Goal: Task Accomplishment & Management: Complete application form

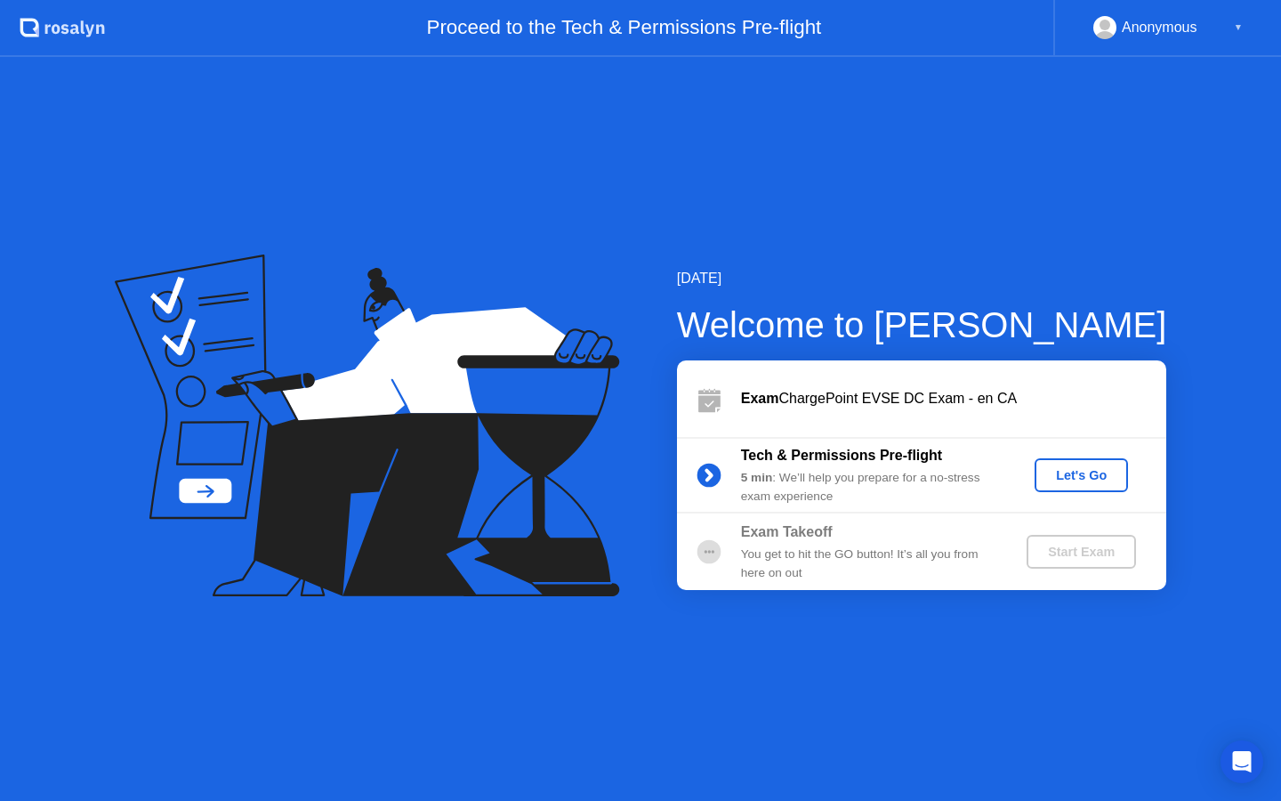
click at [1101, 480] on div "Let's Go" at bounding box center [1081, 475] width 79 height 14
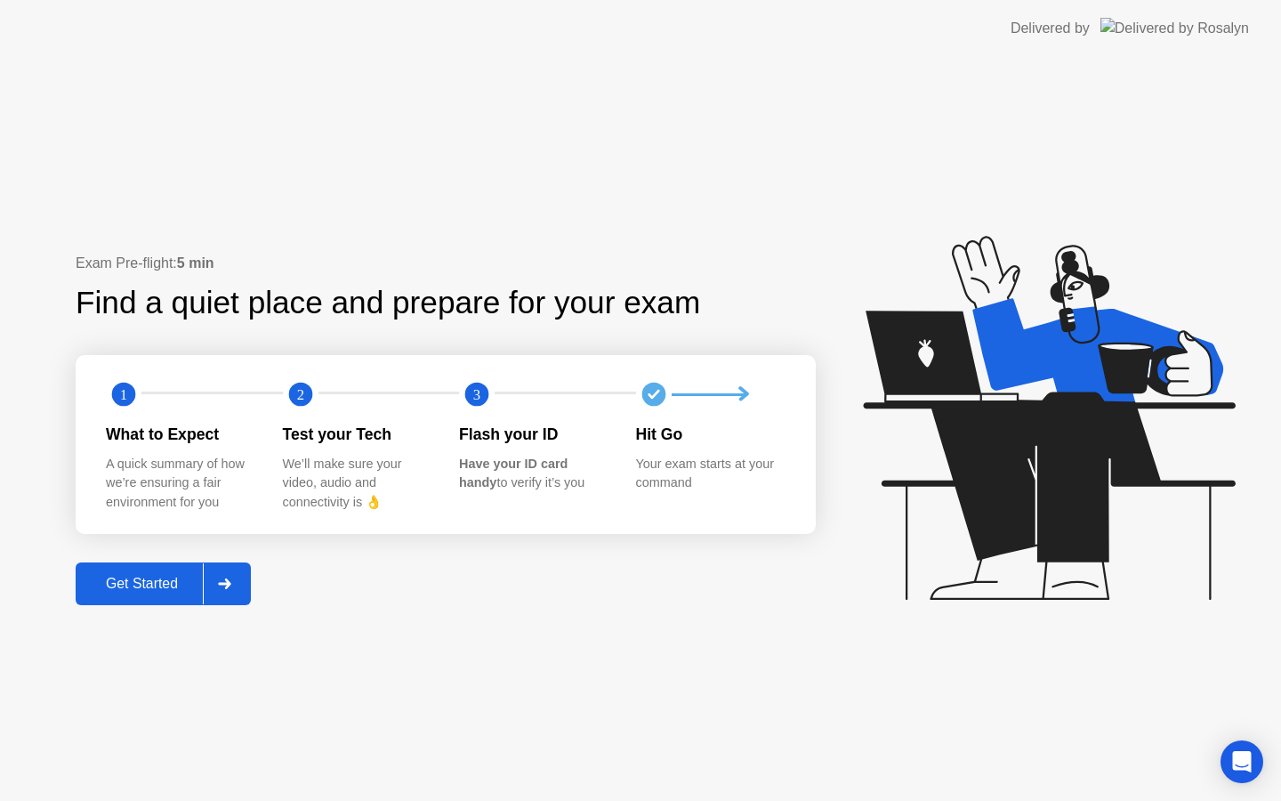
click at [178, 579] on div "Get Started" at bounding box center [142, 584] width 122 height 16
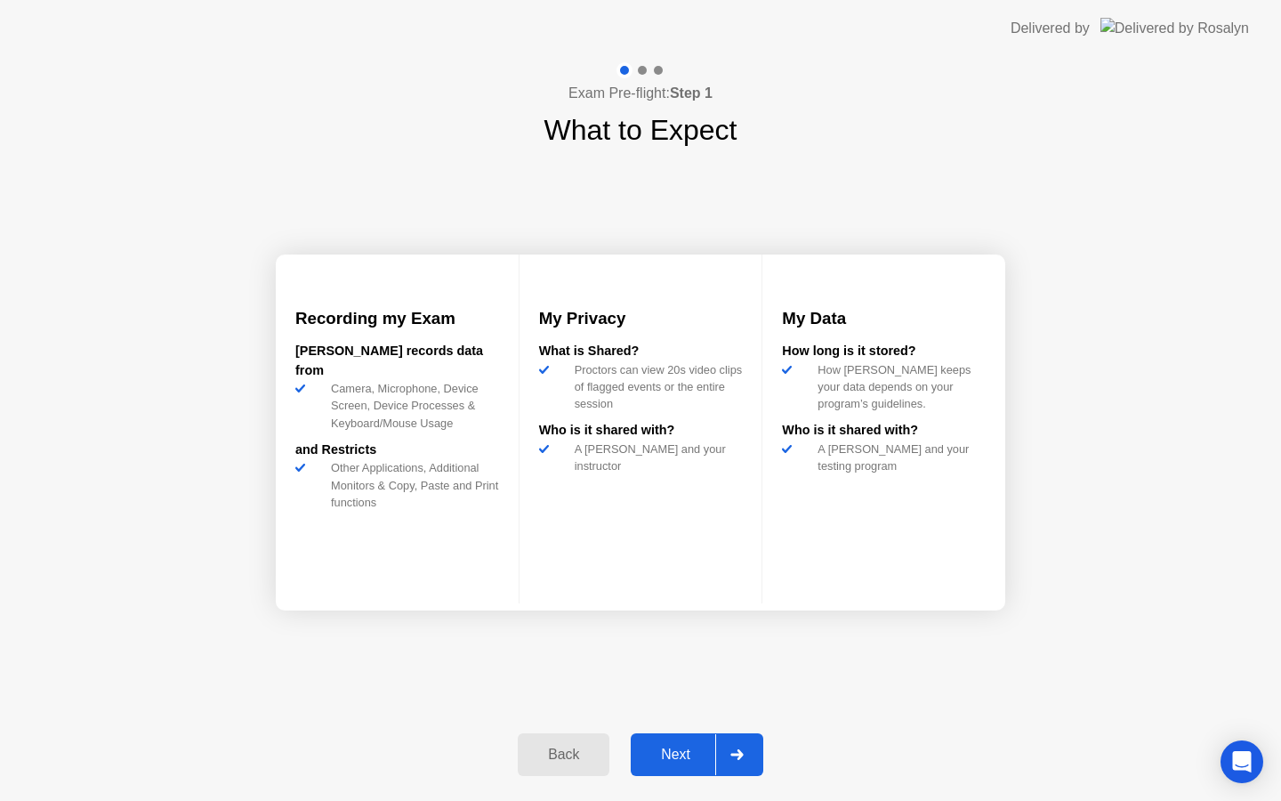
click at [682, 749] on div "Next" at bounding box center [675, 754] width 79 height 16
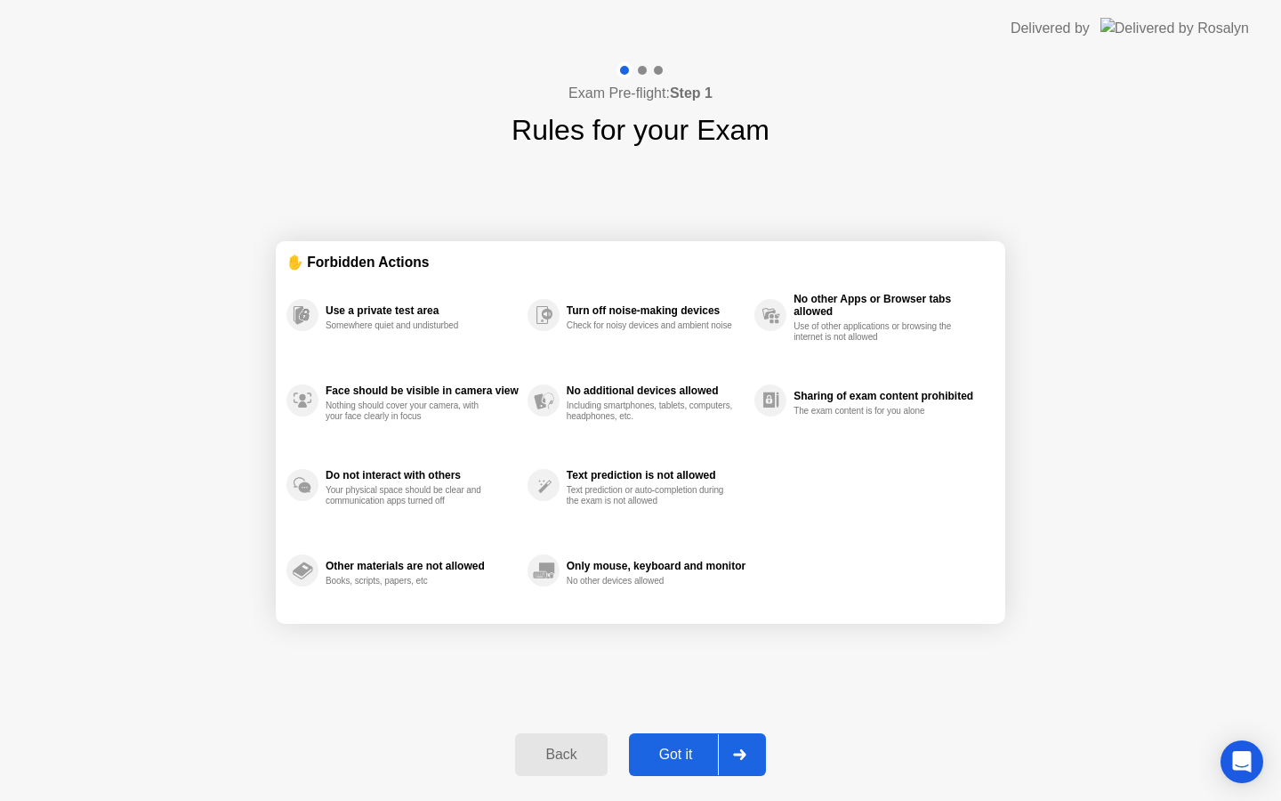
click at [681, 753] on div "Got it" at bounding box center [676, 754] width 84 height 16
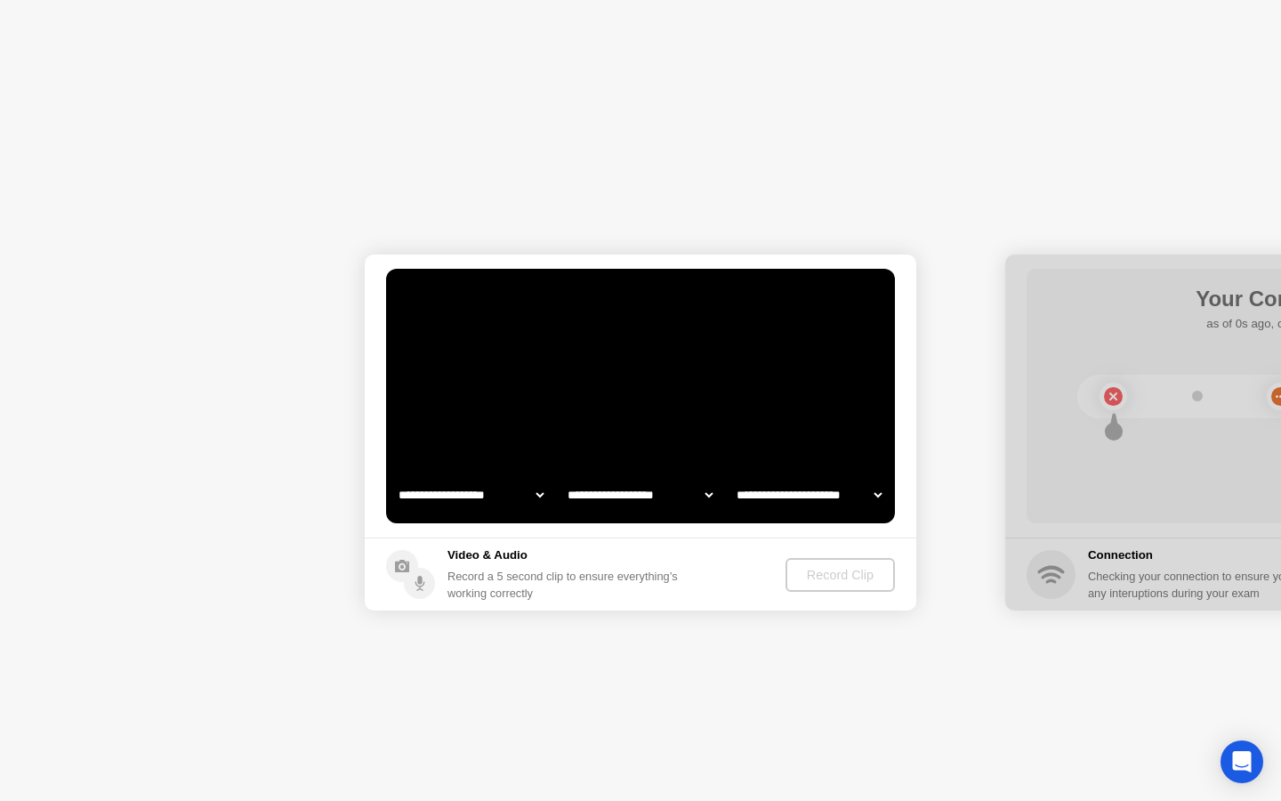
select select "**********"
select select "*******"
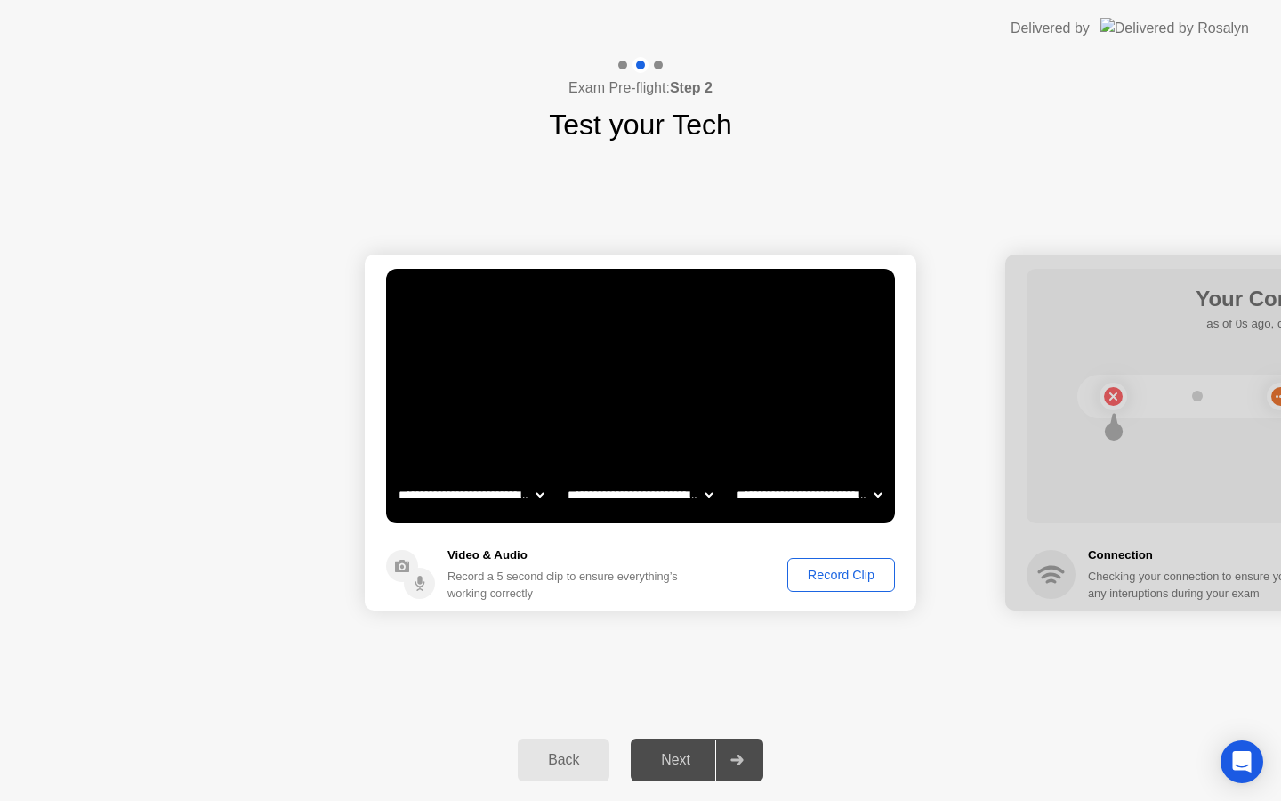
click at [537, 496] on select "**********" at bounding box center [471, 495] width 152 height 36
click at [807, 573] on div "Record Clip" at bounding box center [841, 575] width 95 height 14
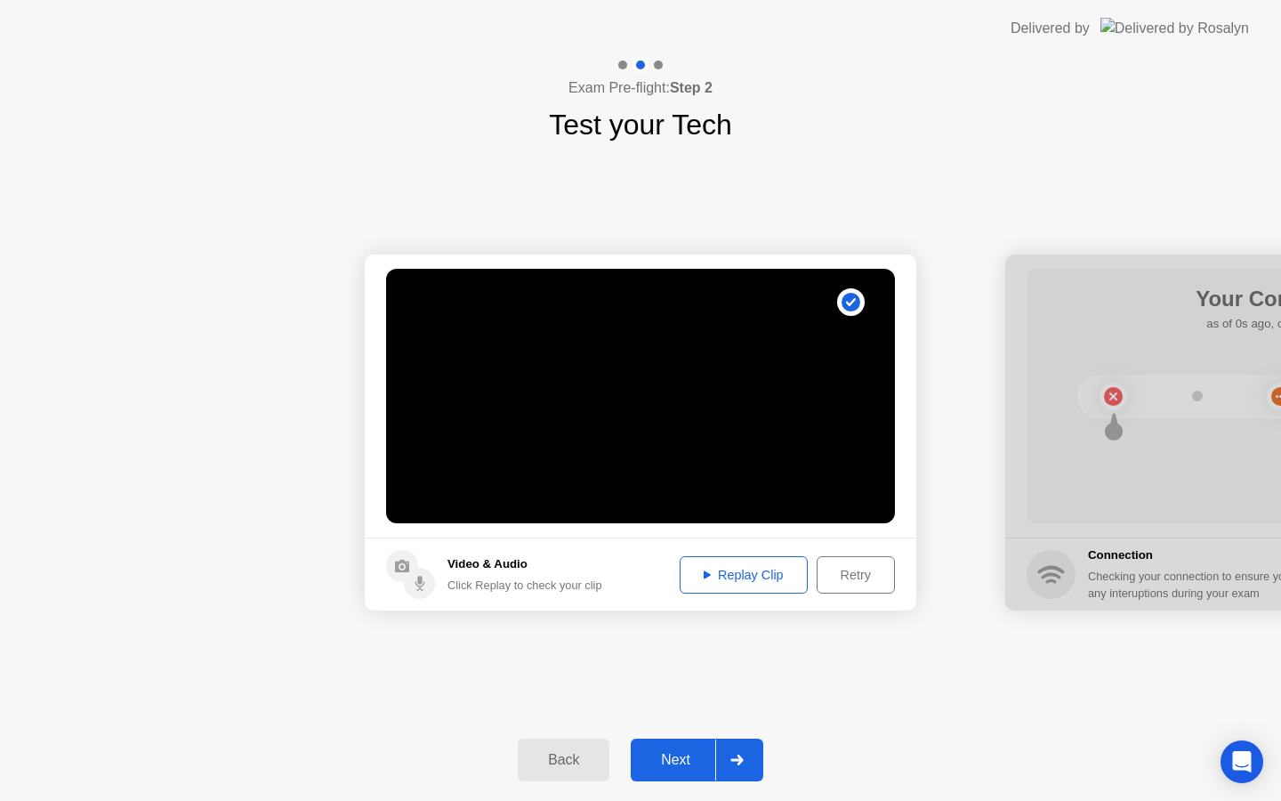
click at [752, 586] on button "Replay Clip" at bounding box center [744, 574] width 128 height 37
click at [722, 577] on div "Replay Clip" at bounding box center [744, 575] width 116 height 14
click at [698, 754] on div "Next" at bounding box center [675, 760] width 79 height 16
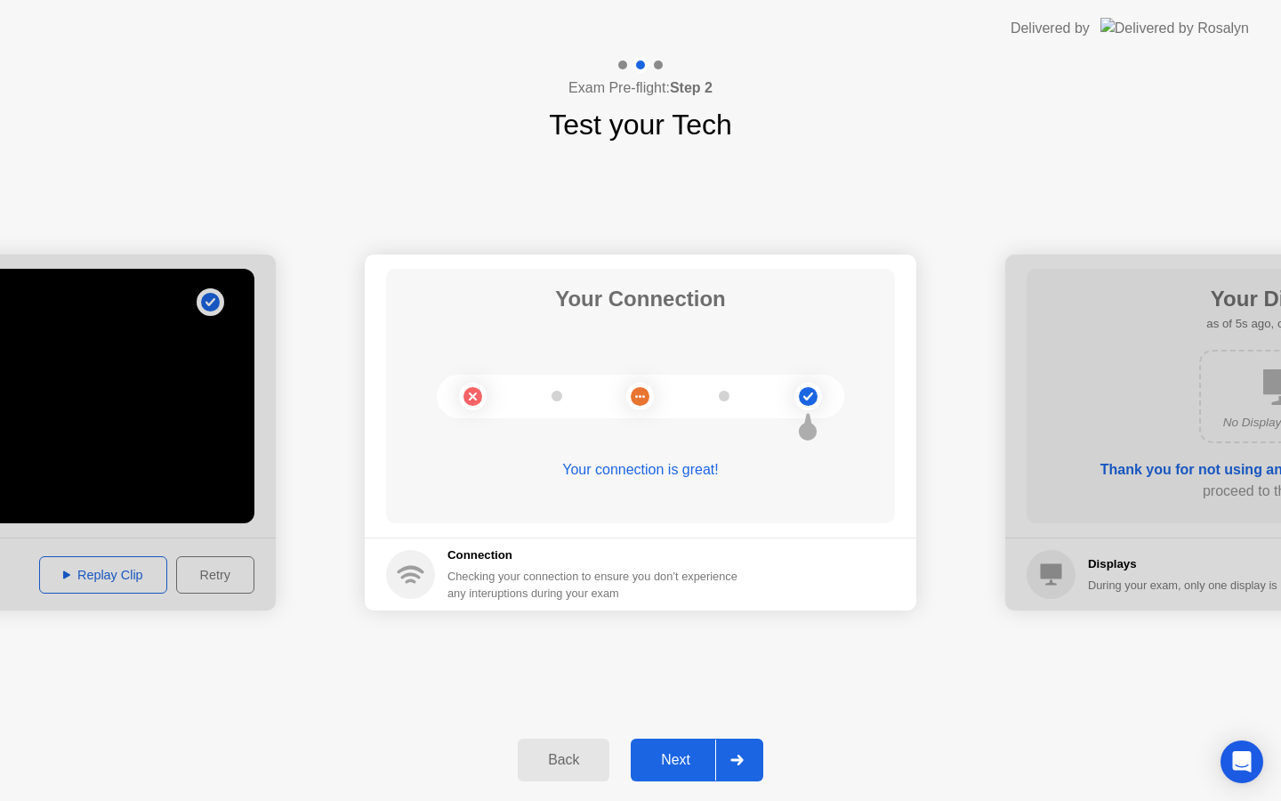
click at [685, 752] on div "Next" at bounding box center [675, 760] width 79 height 16
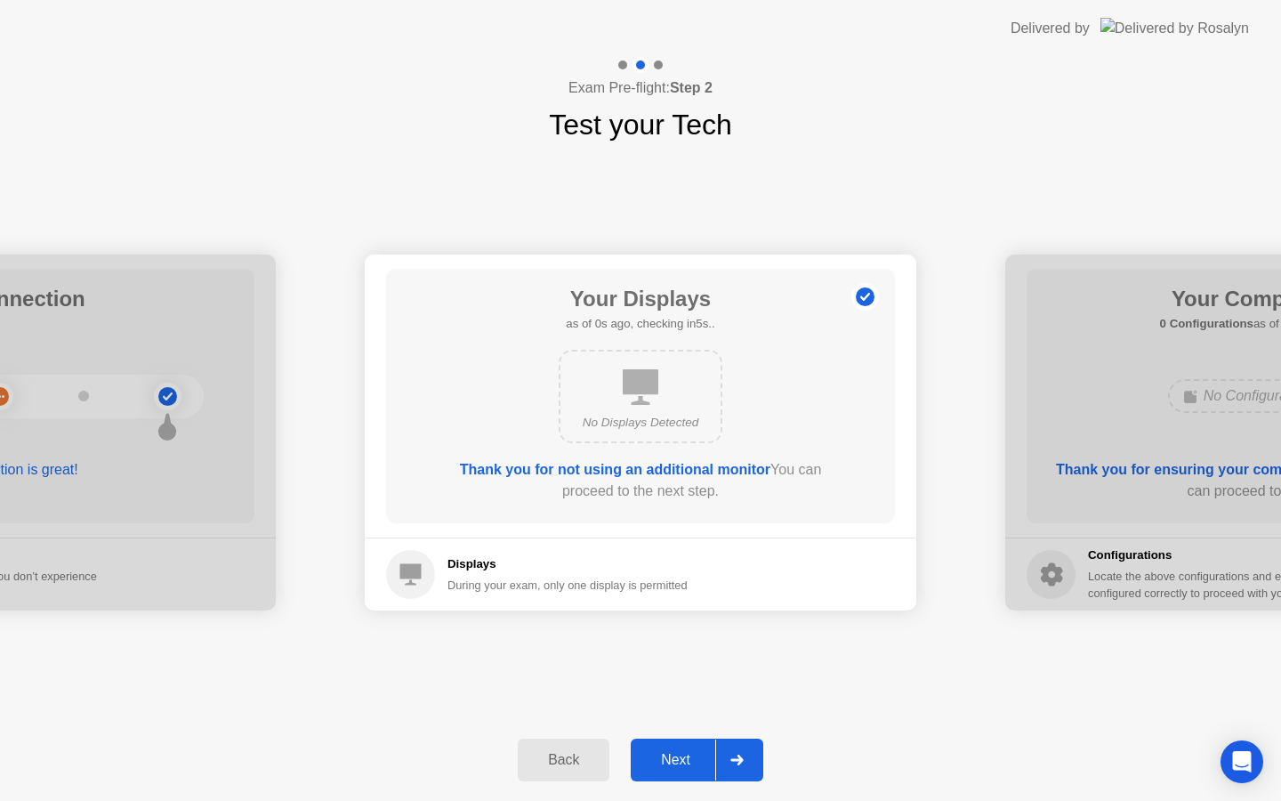
click at [685, 752] on div "Next" at bounding box center [675, 760] width 79 height 16
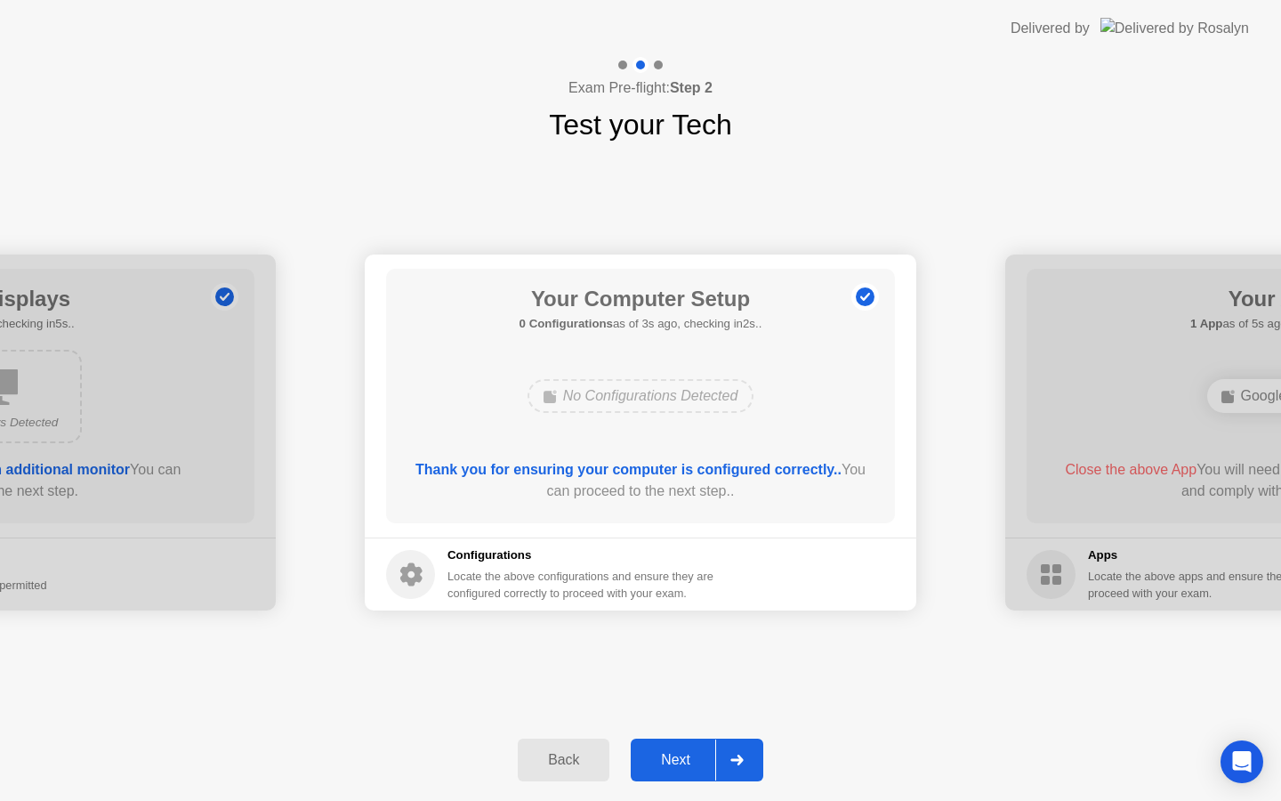
click at [685, 752] on div "Next" at bounding box center [675, 760] width 79 height 16
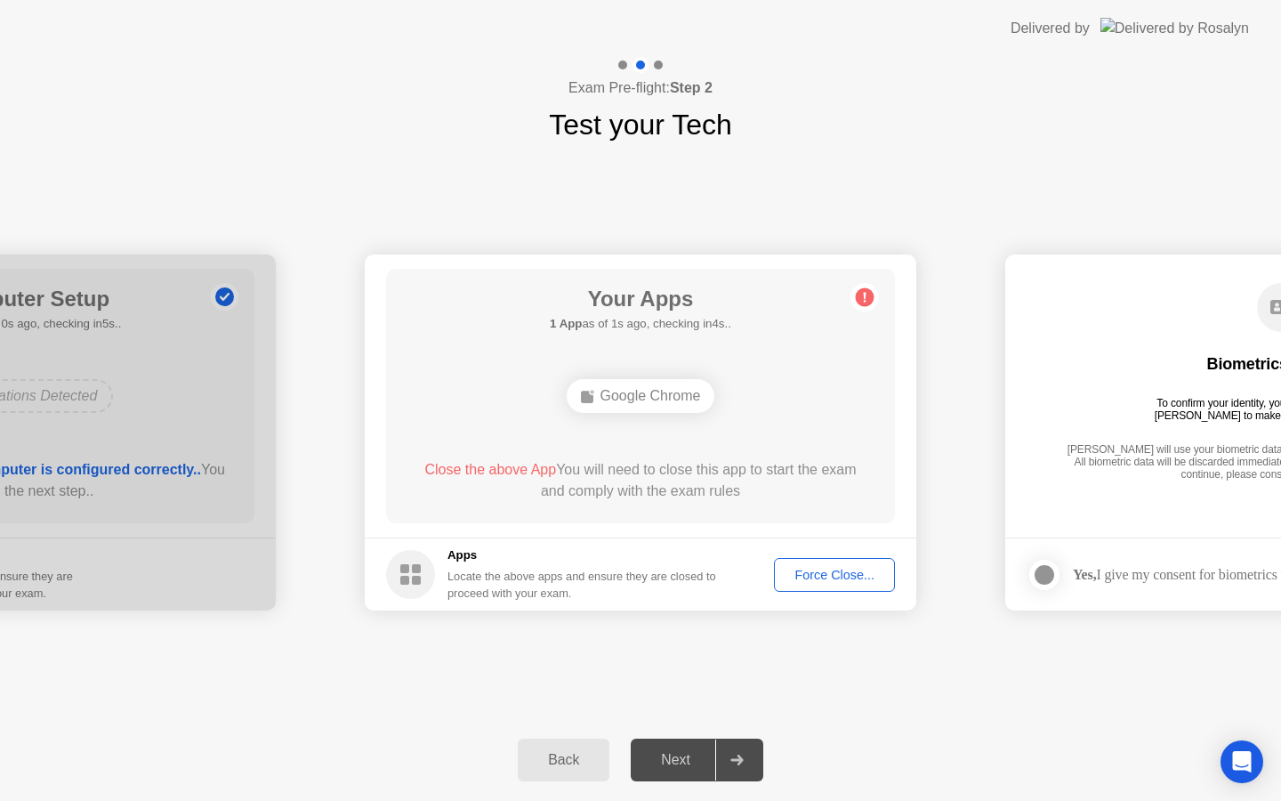
click at [852, 580] on div "Force Close..." at bounding box center [834, 575] width 109 height 14
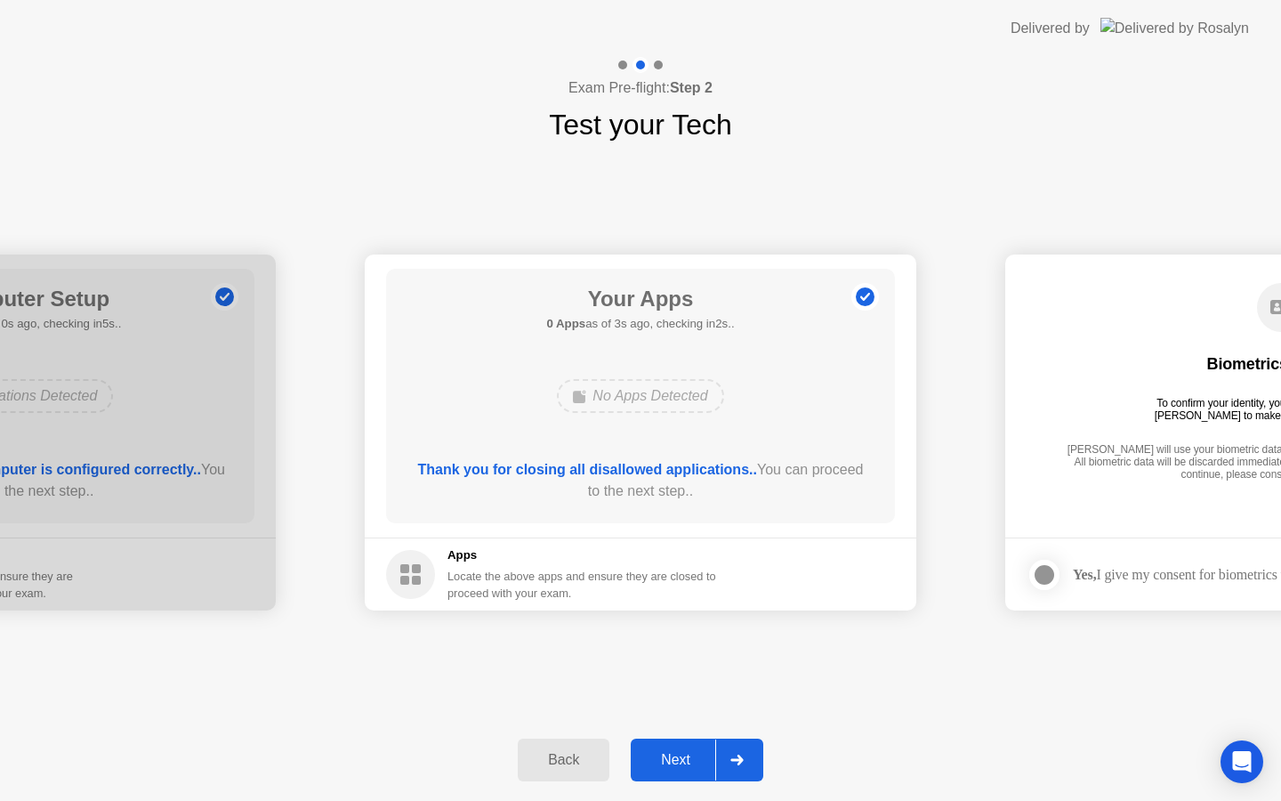
click at [683, 764] on div "Next" at bounding box center [675, 760] width 79 height 16
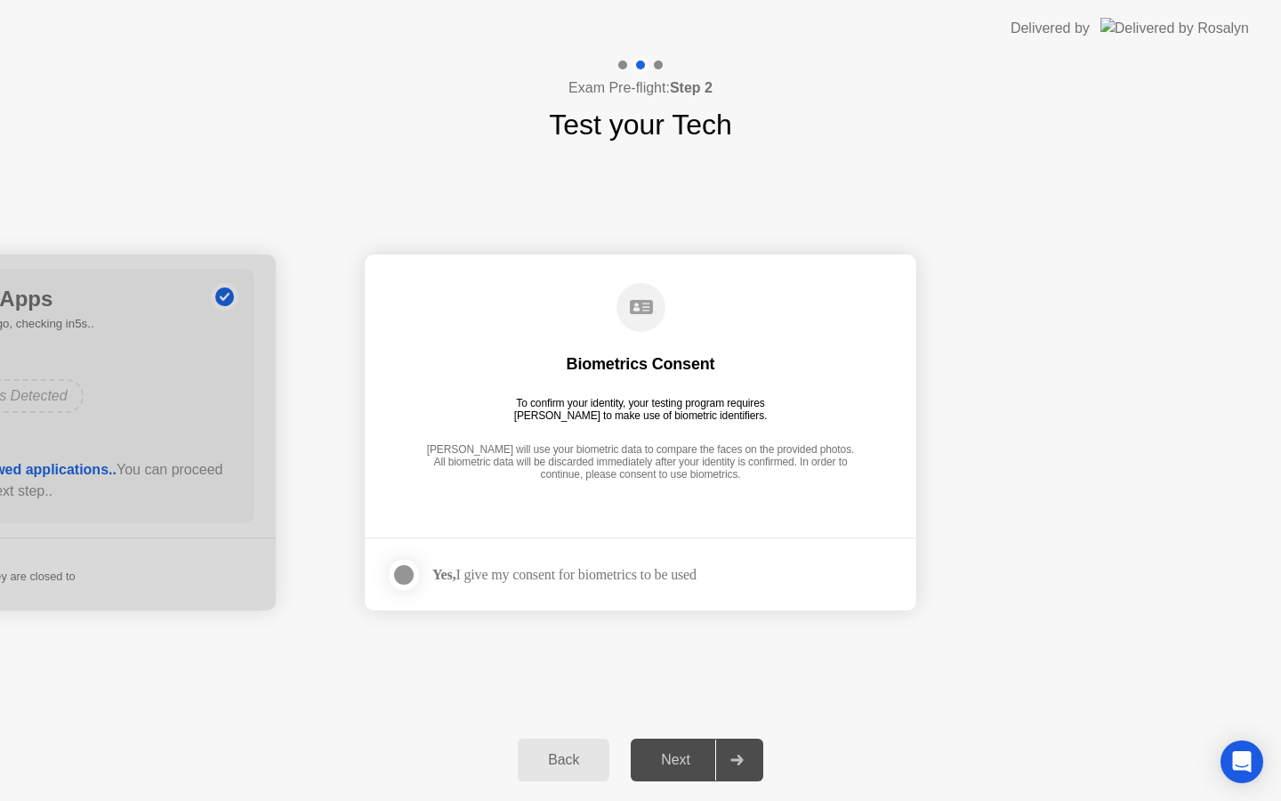
click at [410, 574] on div at bounding box center [403, 574] width 21 height 21
click at [701, 752] on div "Next" at bounding box center [675, 760] width 79 height 16
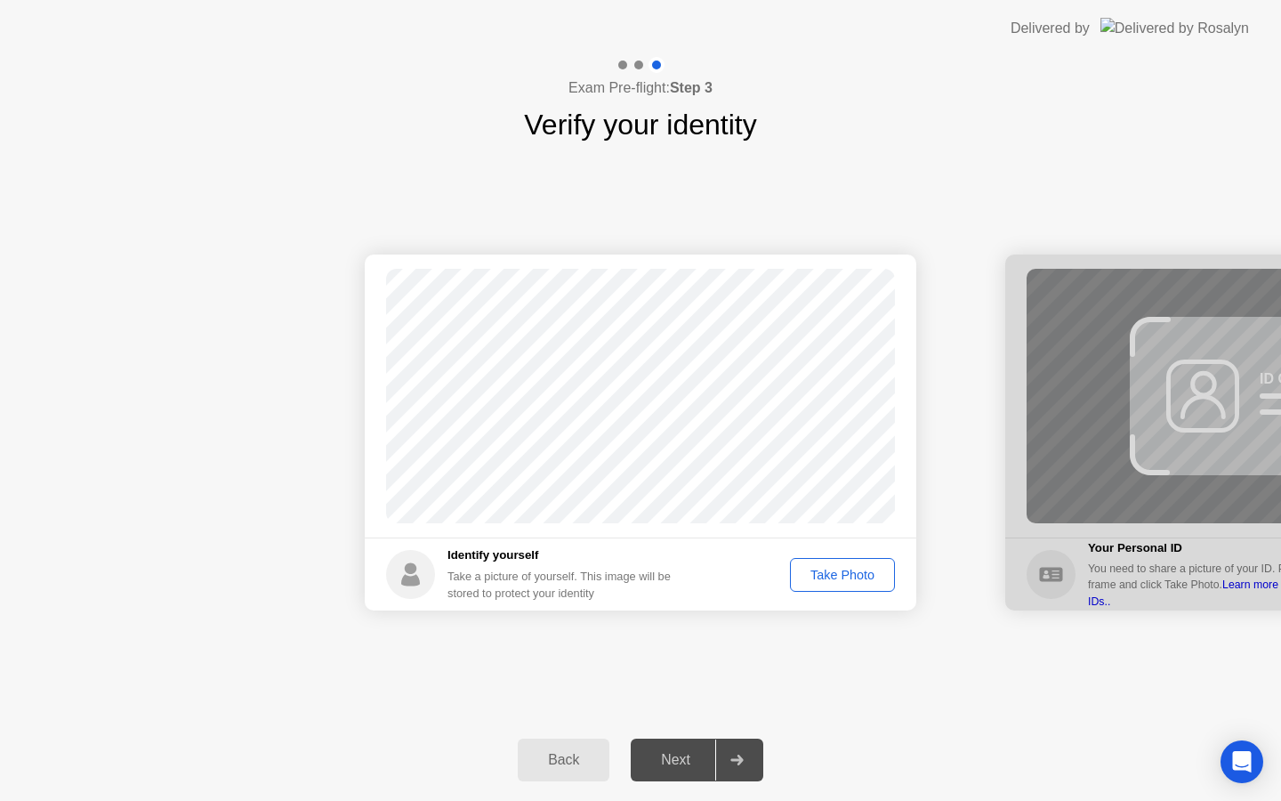
click at [837, 581] on div "Take Photo" at bounding box center [842, 575] width 93 height 14
click at [798, 678] on div "Success Photo is correctly taken Identify yourself Take a picture of yourself. …" at bounding box center [640, 432] width 1281 height 573
click at [666, 762] on div "Next" at bounding box center [675, 760] width 79 height 16
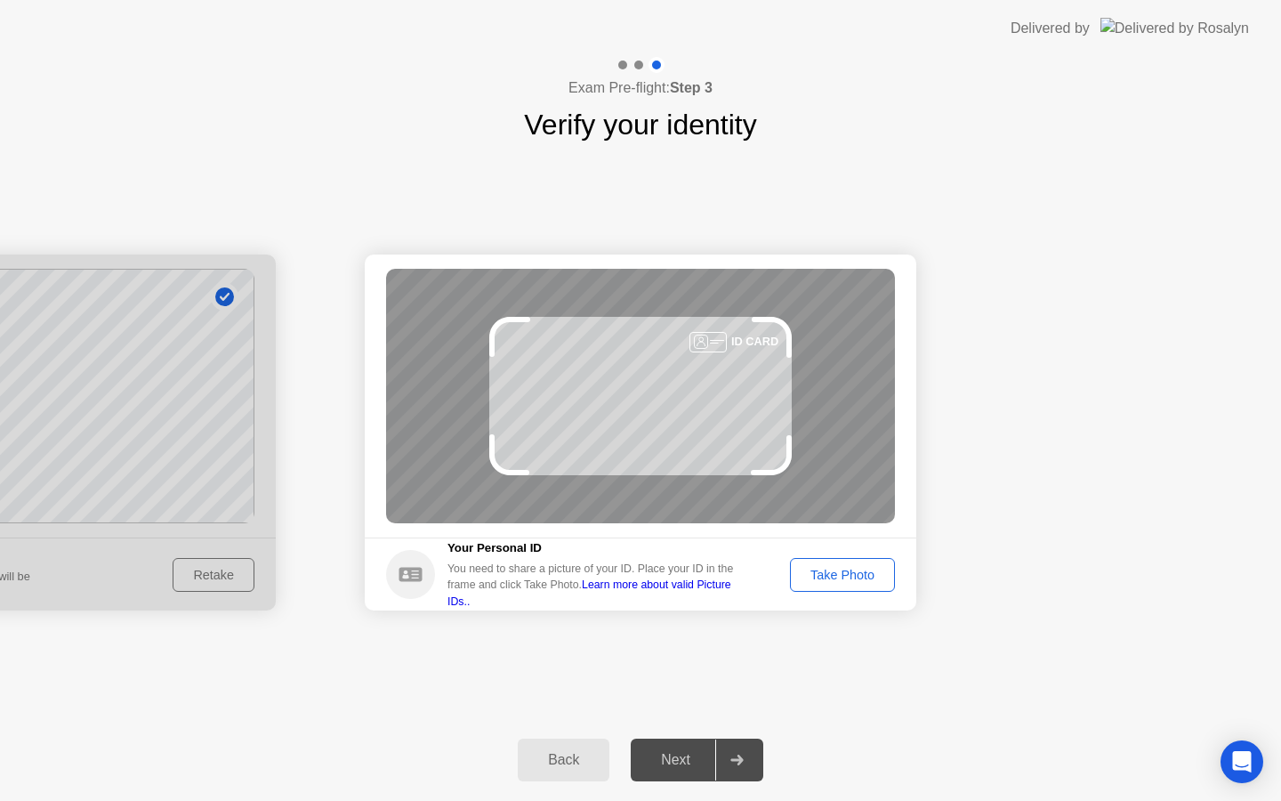
click at [835, 560] on button "Take Photo" at bounding box center [842, 575] width 105 height 34
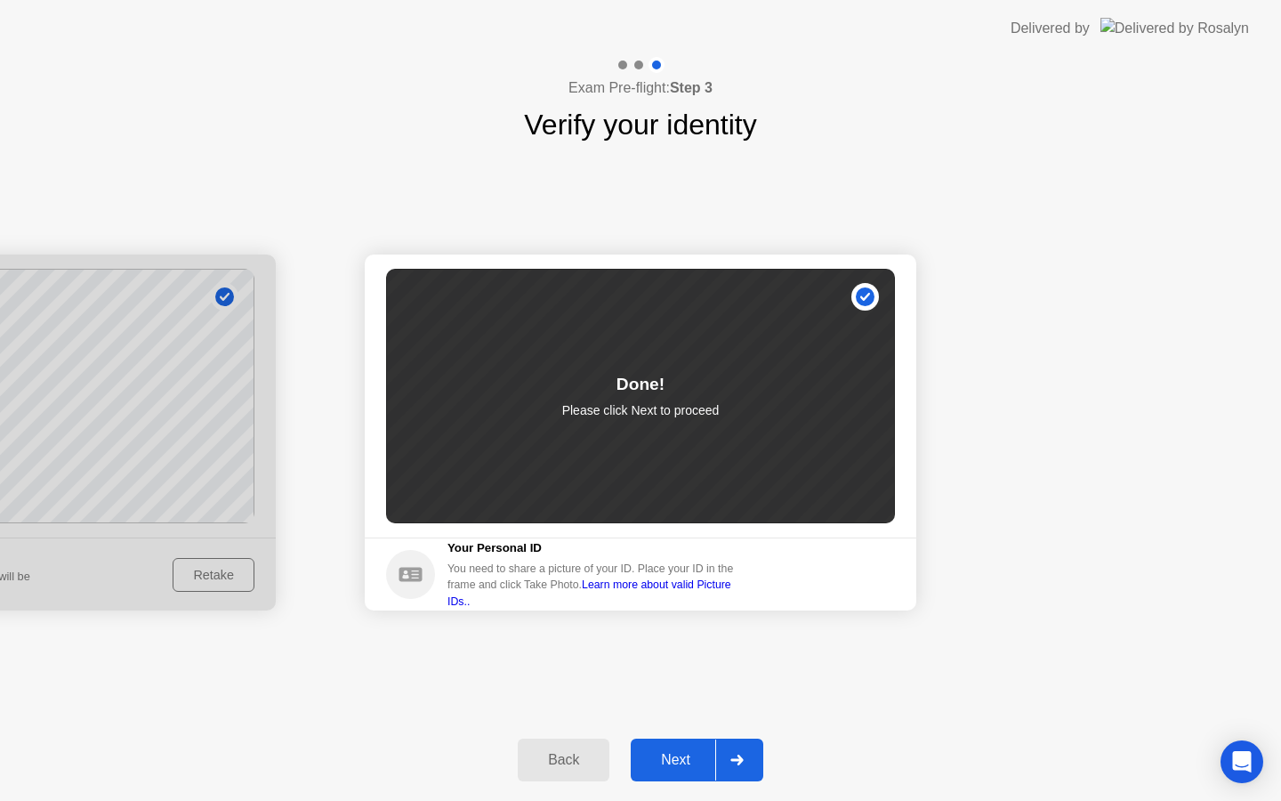
click at [702, 759] on div "Next" at bounding box center [675, 760] width 79 height 16
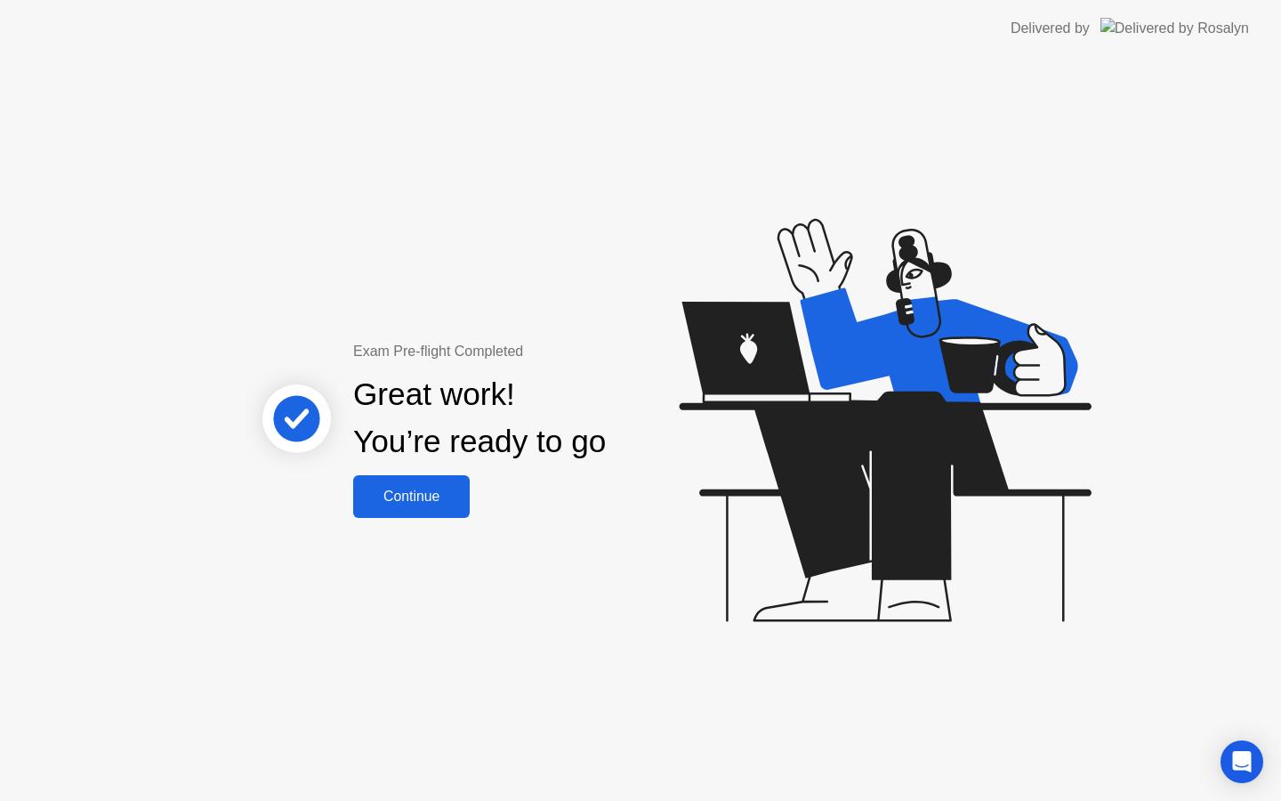
click at [424, 496] on div "Continue" at bounding box center [412, 496] width 106 height 16
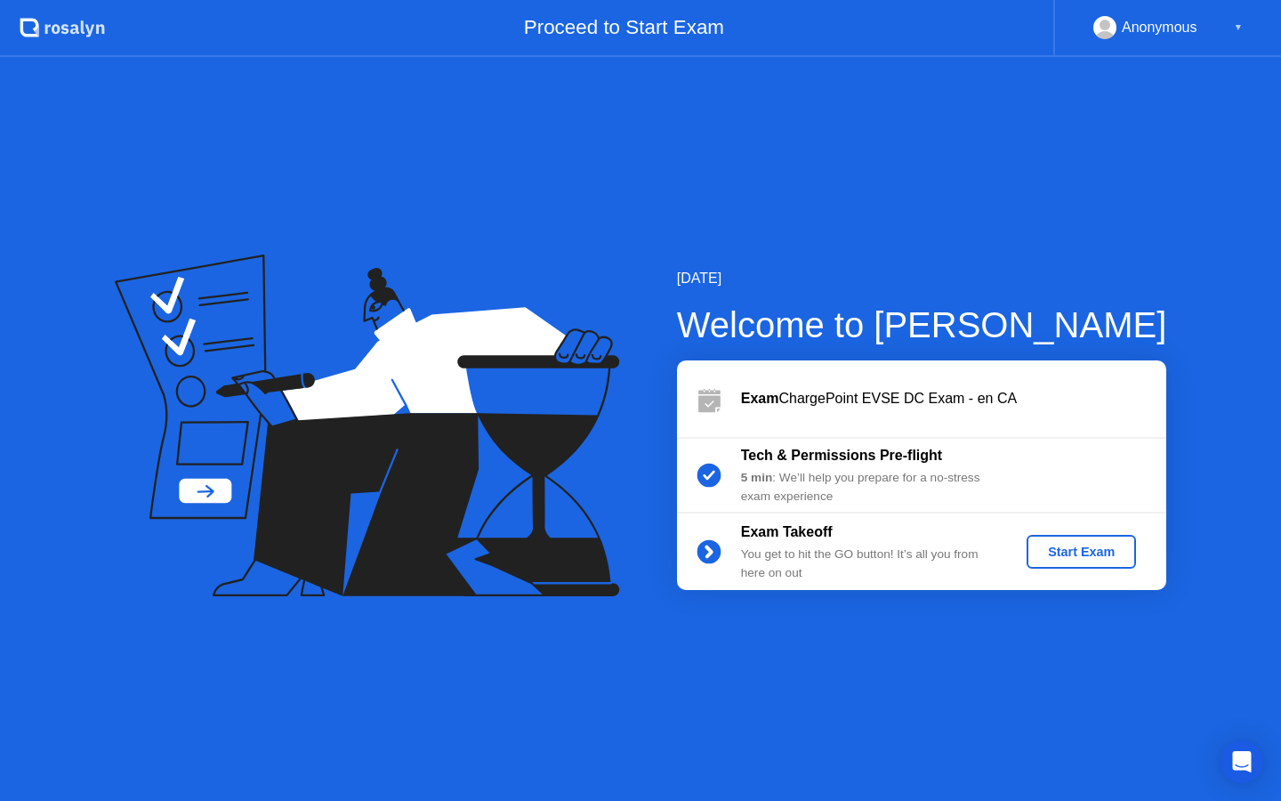
click at [1053, 539] on button "Start Exam" at bounding box center [1081, 552] width 109 height 34
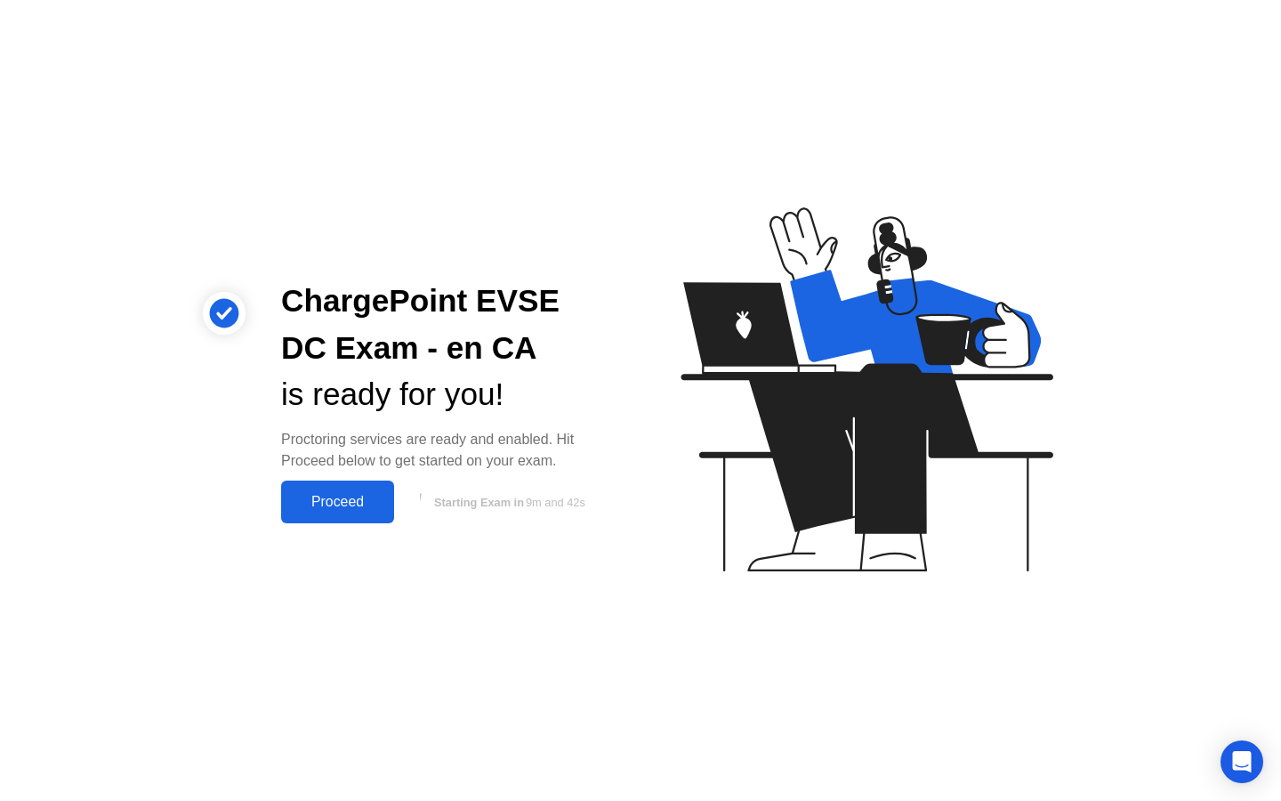
click at [360, 498] on div "Proceed" at bounding box center [337, 502] width 102 height 16
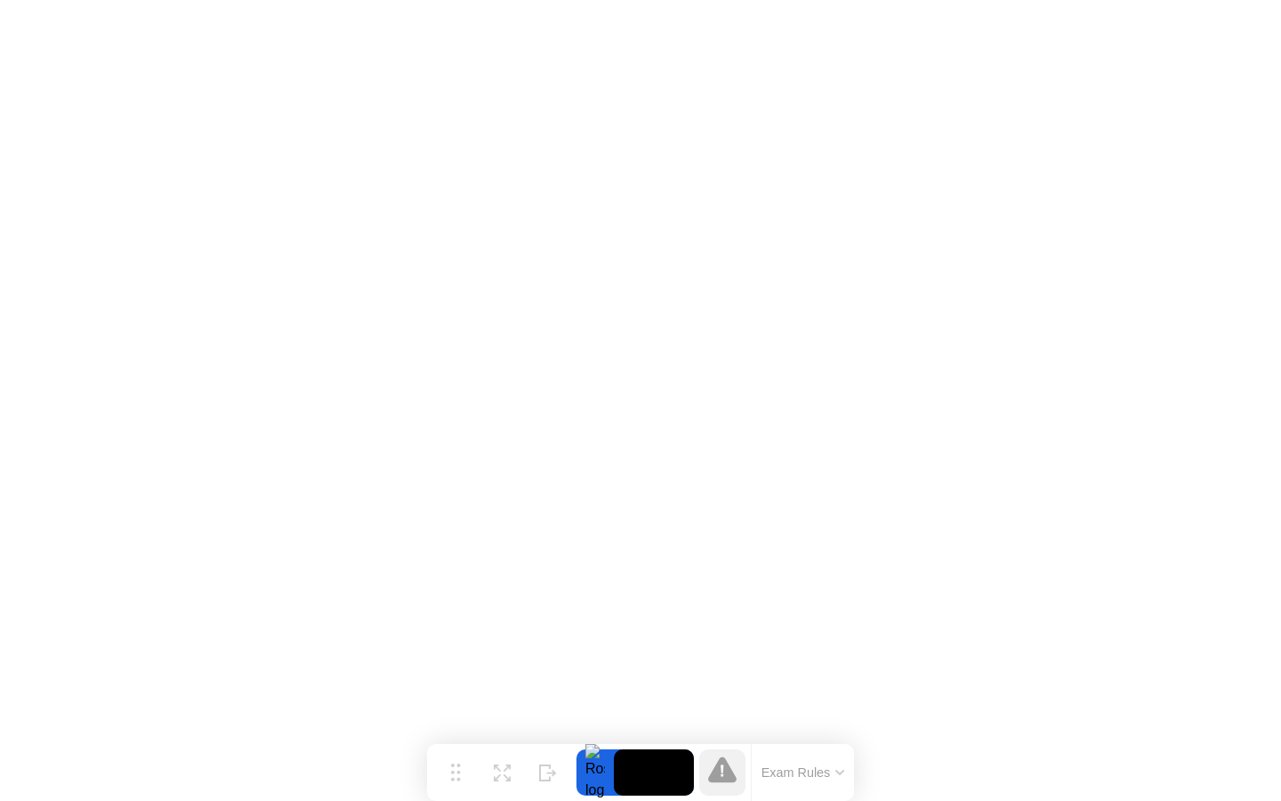
click at [838, 764] on button "Exam Rules" at bounding box center [803, 772] width 94 height 16
